Goal: Task Accomplishment & Management: Complete application form

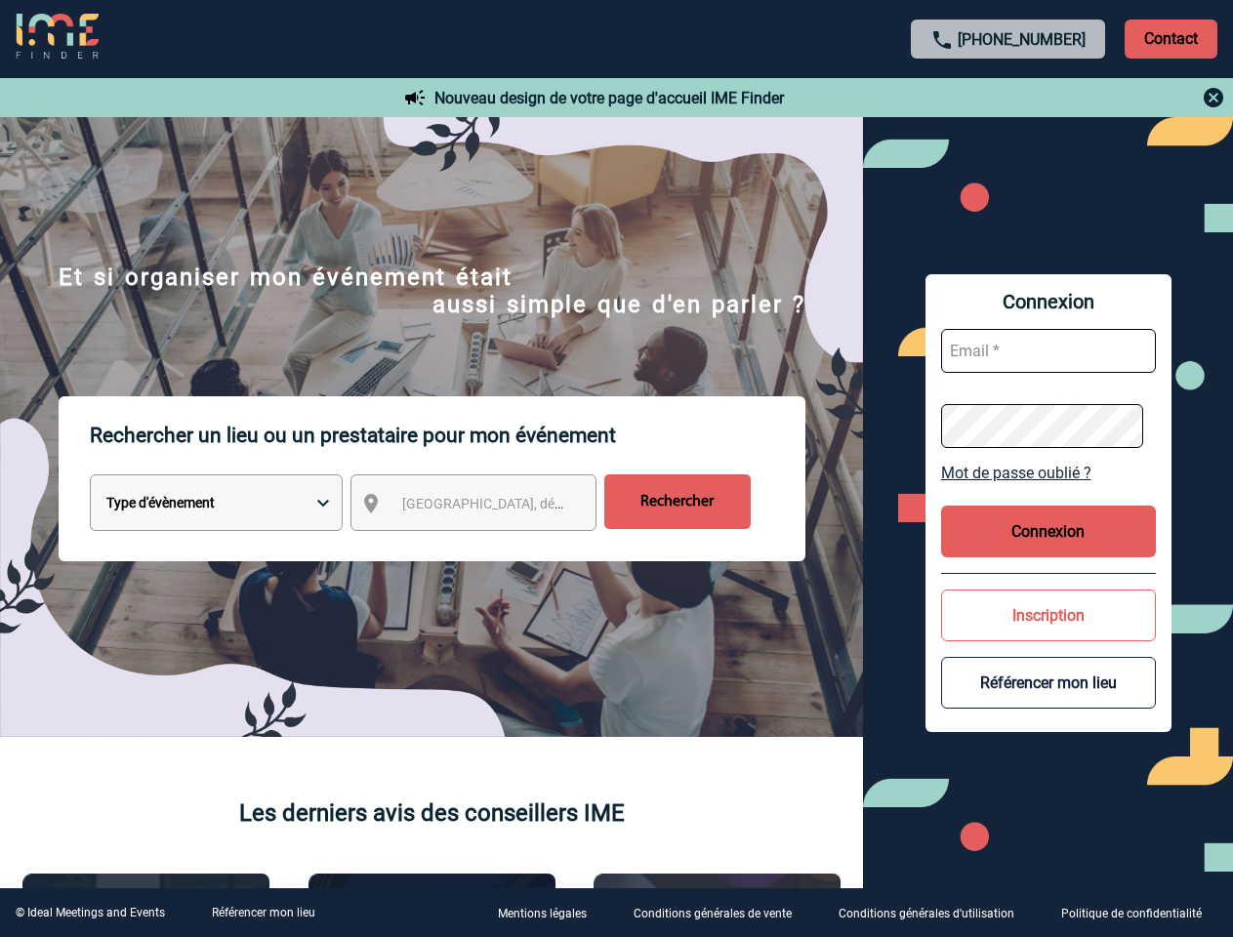
click at [616, 469] on p "Rechercher un lieu ou un prestataire pour mon événement" at bounding box center [447, 435] width 715 height 78
click at [1170, 38] on p "Contact" at bounding box center [1170, 39] width 93 height 39
click at [1008, 98] on div at bounding box center [1009, 97] width 434 height 23
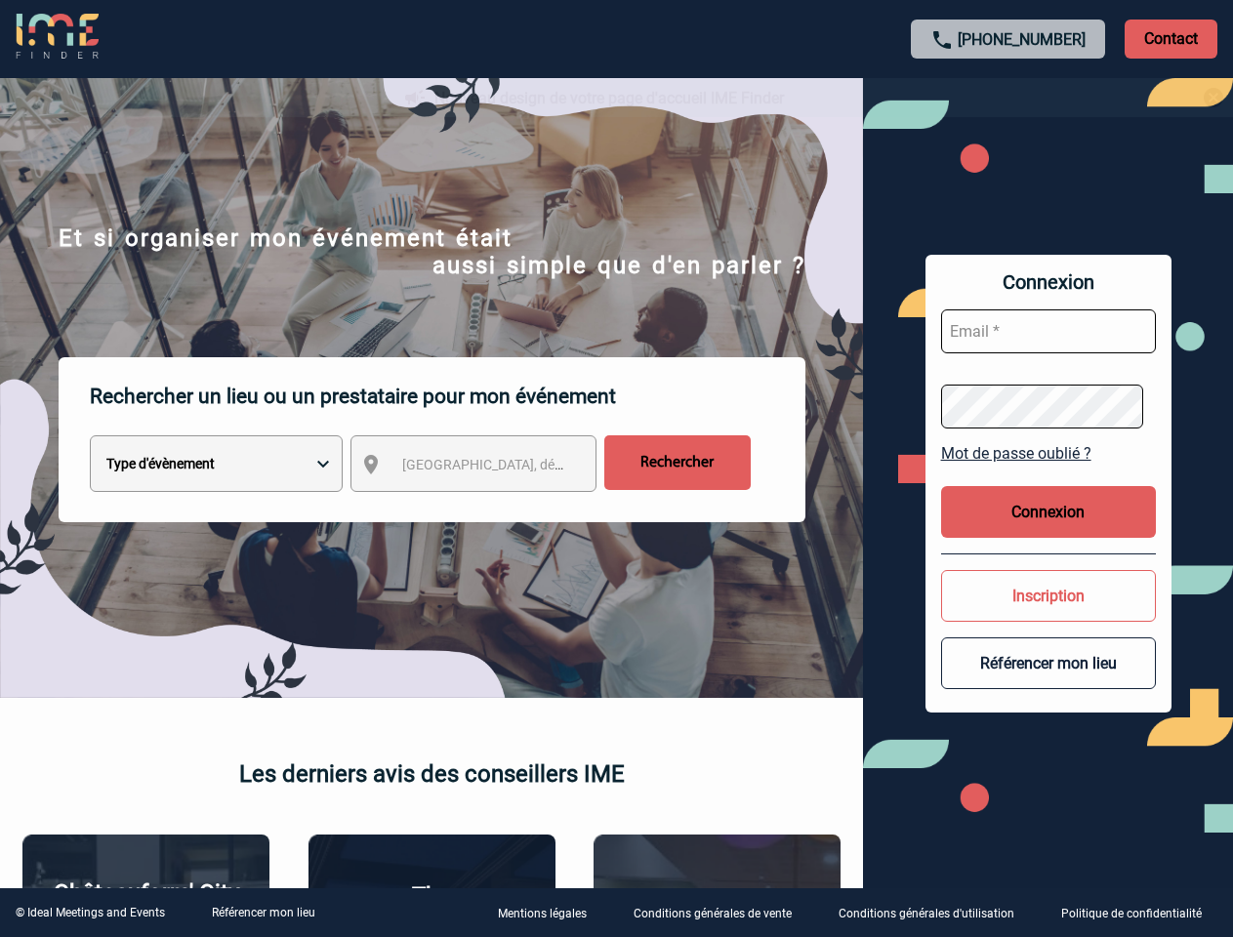
click at [491, 507] on div at bounding box center [616, 468] width 1233 height 937
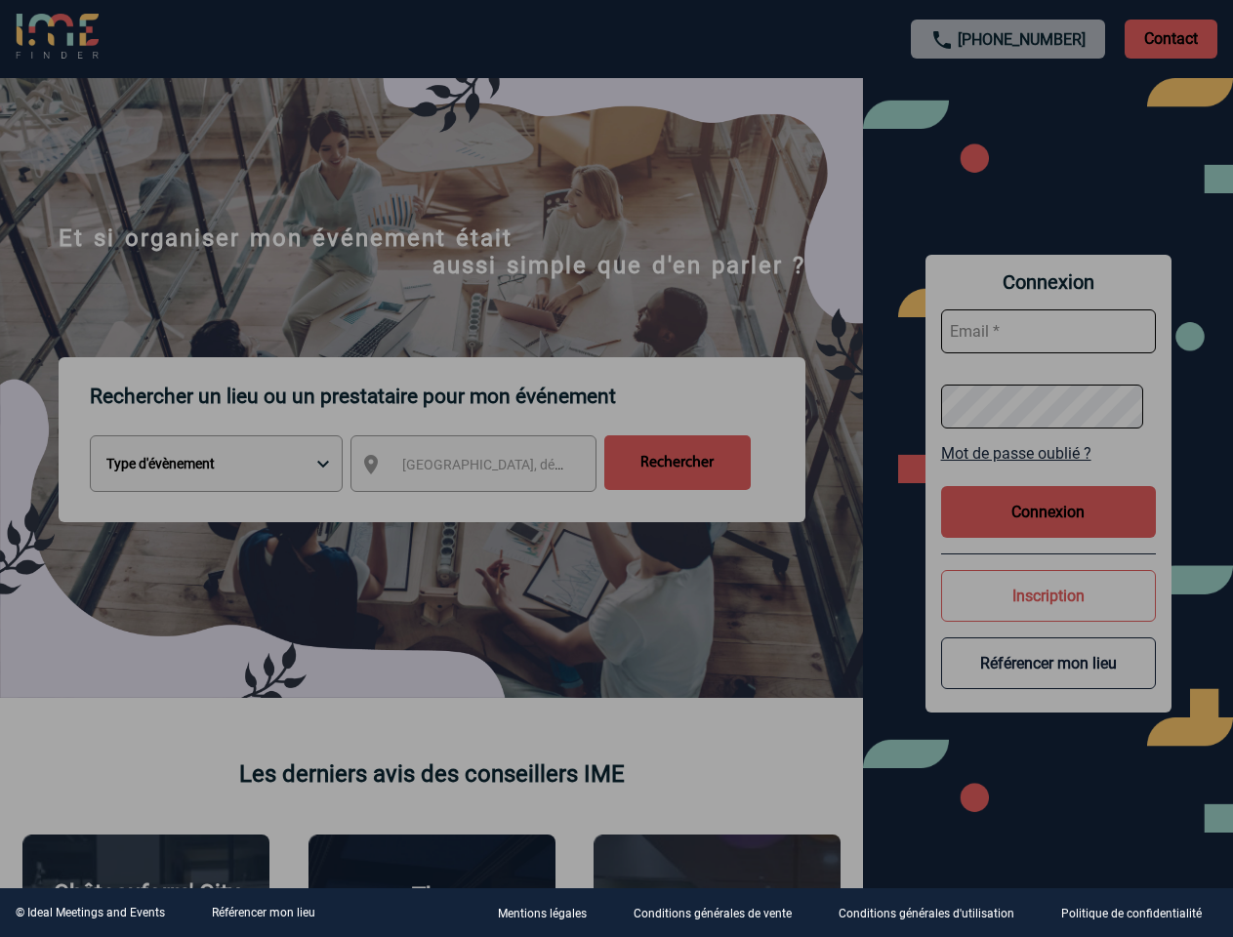
click at [1048, 472] on div at bounding box center [616, 468] width 1233 height 937
click at [1048, 531] on div at bounding box center [616, 468] width 1233 height 937
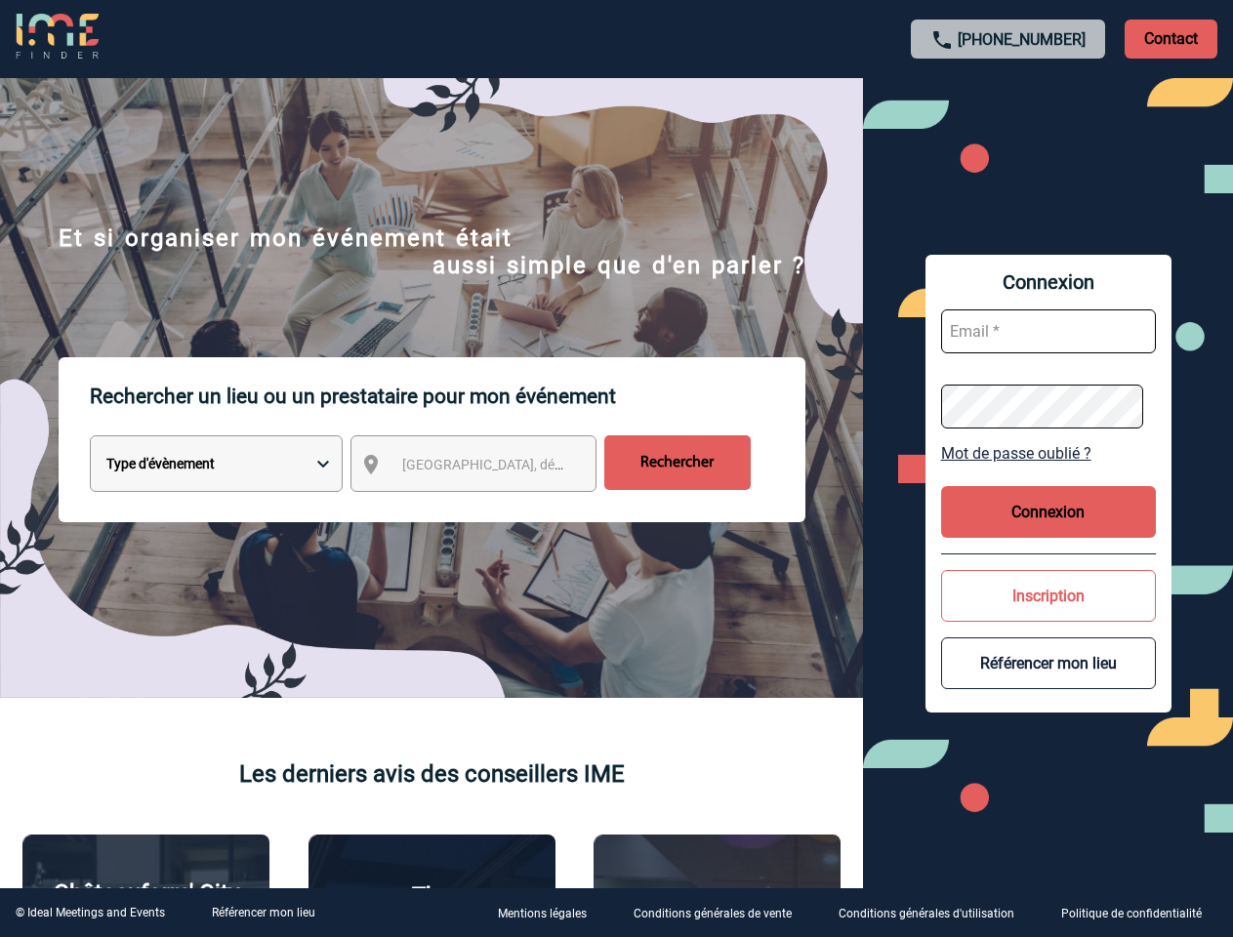
click at [1048, 615] on button "Inscription" at bounding box center [1048, 596] width 215 height 52
click at [1048, 682] on button "Référencer mon lieu" at bounding box center [1048, 663] width 215 height 52
click at [263, 913] on link "Référencer mon lieu" at bounding box center [263, 913] width 103 height 14
